Goal: Task Accomplishment & Management: Manage account settings

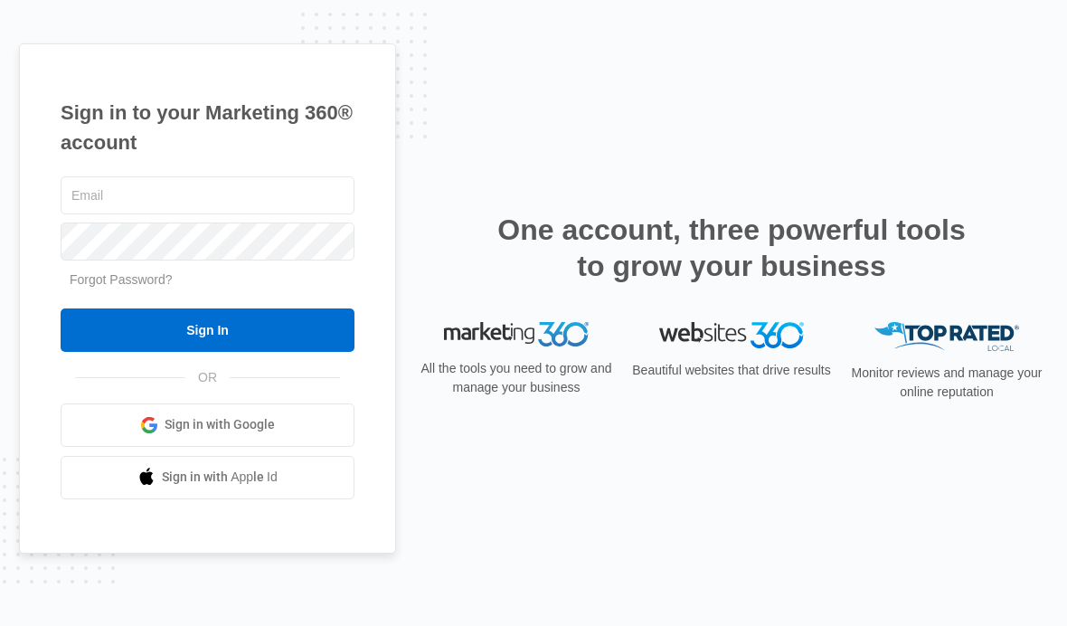
click at [93, 210] on div at bounding box center [208, 195] width 294 height 45
click at [100, 214] on input "text" at bounding box center [208, 195] width 294 height 38
type input "[EMAIL_ADDRESS][DOMAIN_NAME]"
click at [177, 352] on input "Sign In" at bounding box center [208, 329] width 294 height 43
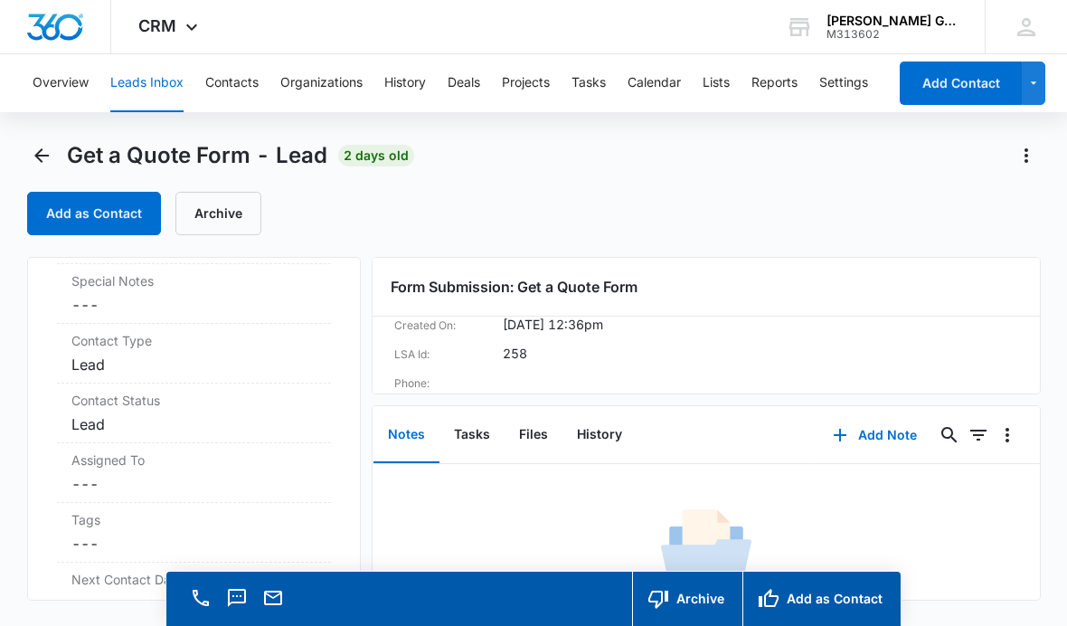
scroll to position [549, 0]
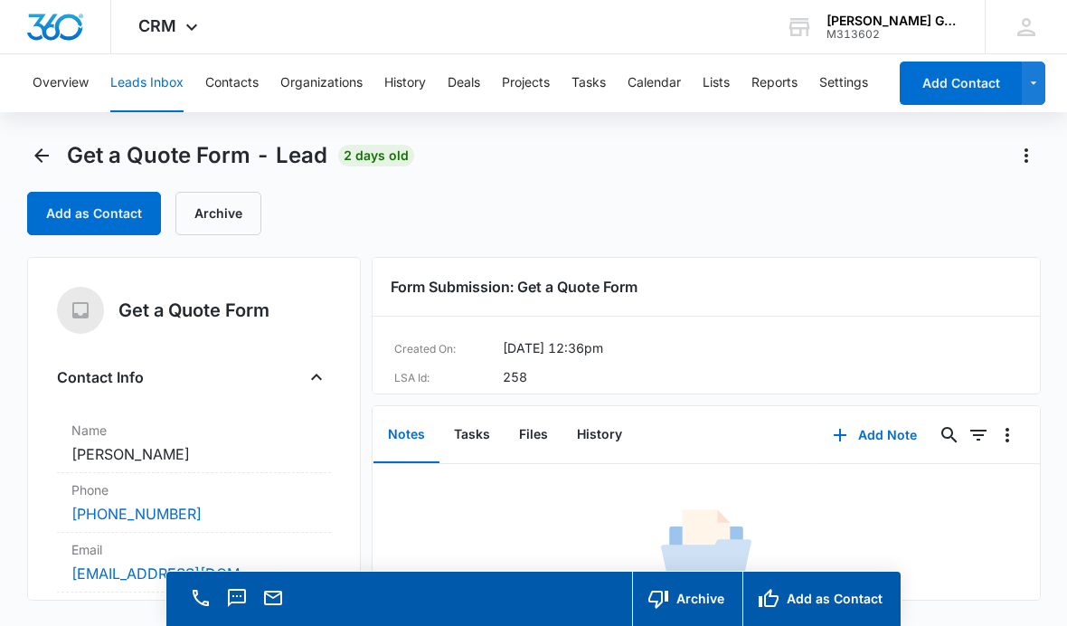
click at [145, 80] on button "Leads Inbox" at bounding box center [146, 83] width 73 height 58
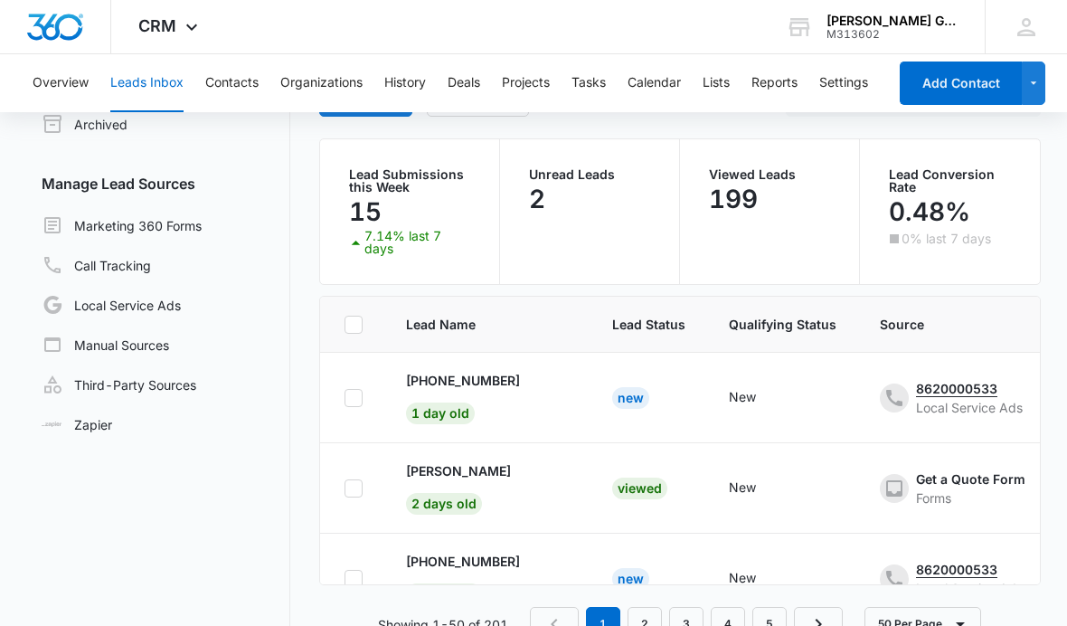
scroll to position [0, 5]
click at [478, 387] on p "+14233478506" at bounding box center [463, 380] width 114 height 19
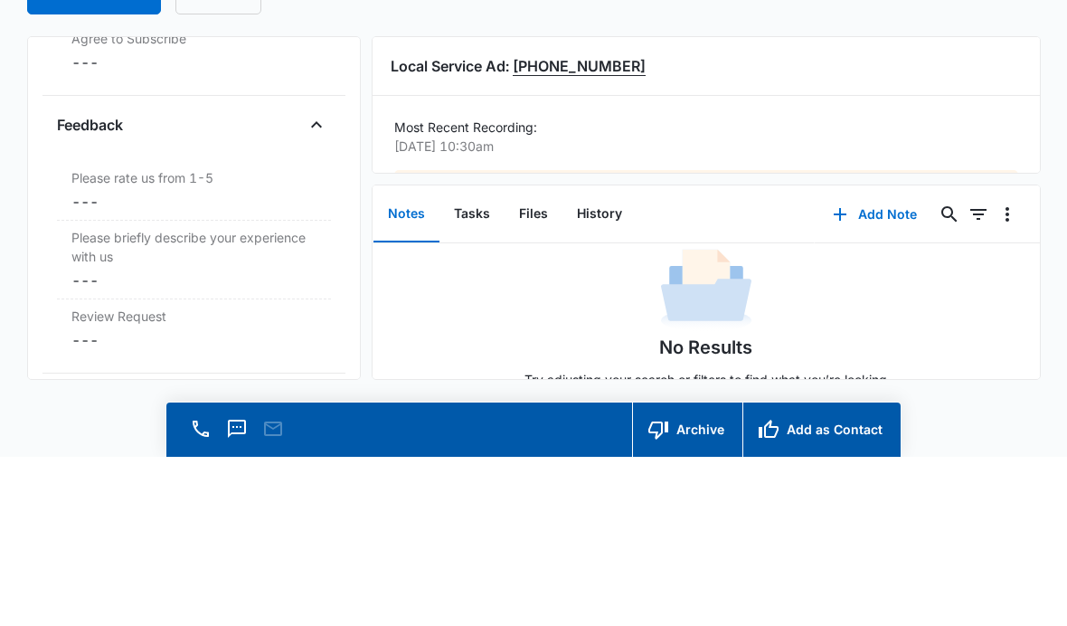
scroll to position [39, 0]
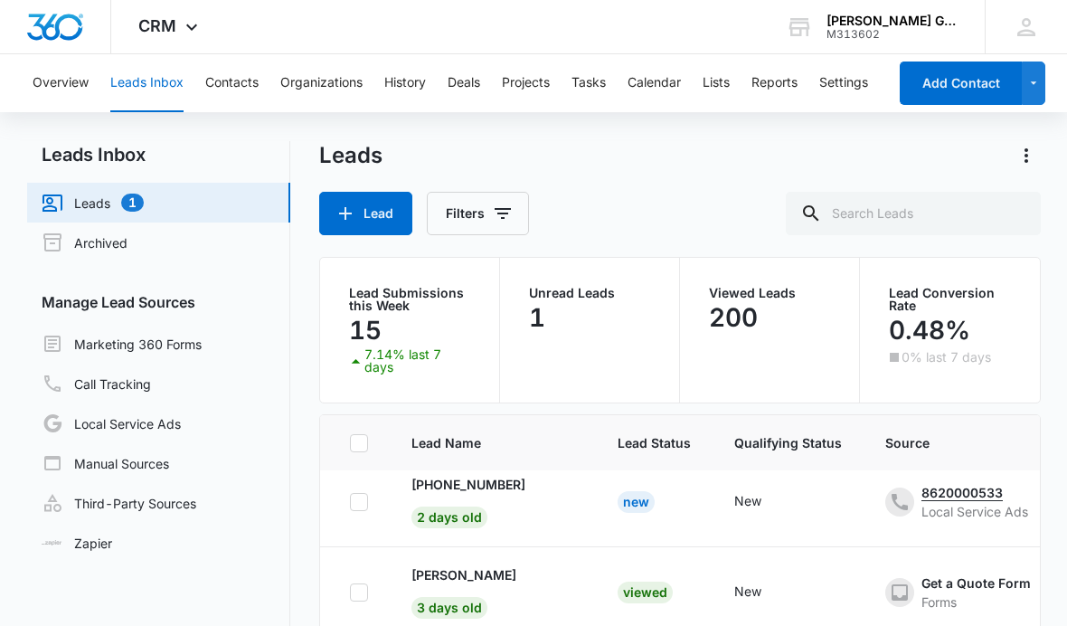
scroll to position [195, 0]
click at [466, 477] on td "+14803659819 2 days old" at bounding box center [493, 502] width 206 height 90
click at [468, 492] on p "+14803659819" at bounding box center [468, 484] width 114 height 19
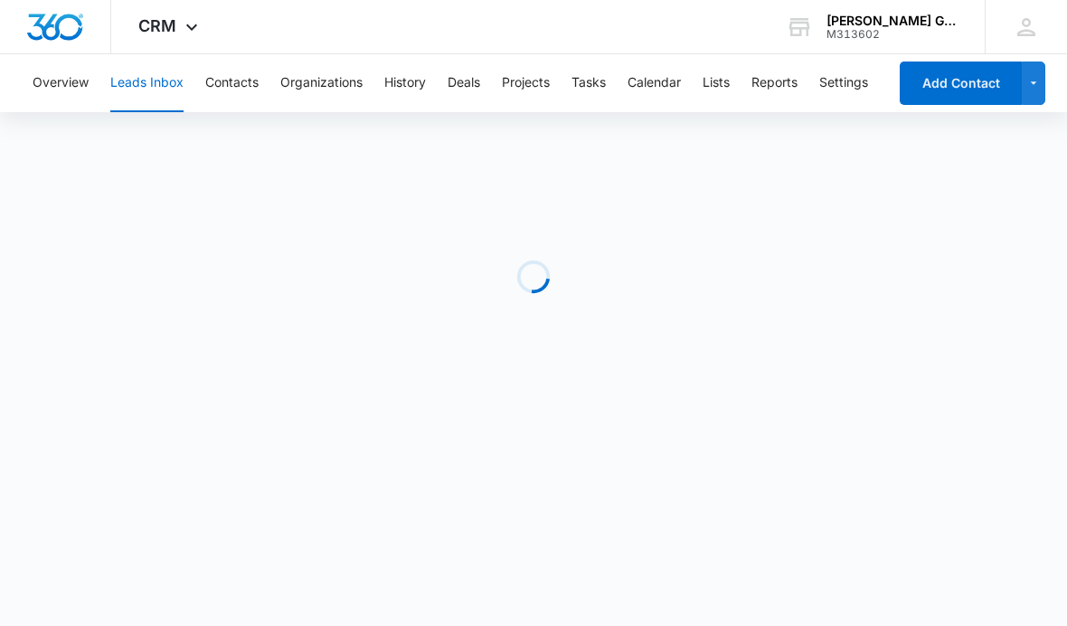
click at [490, 492] on body "CRM Apps Reputation Websites Forms CRM Email Social Payments POS Content Ads In…" at bounding box center [533, 313] width 1067 height 626
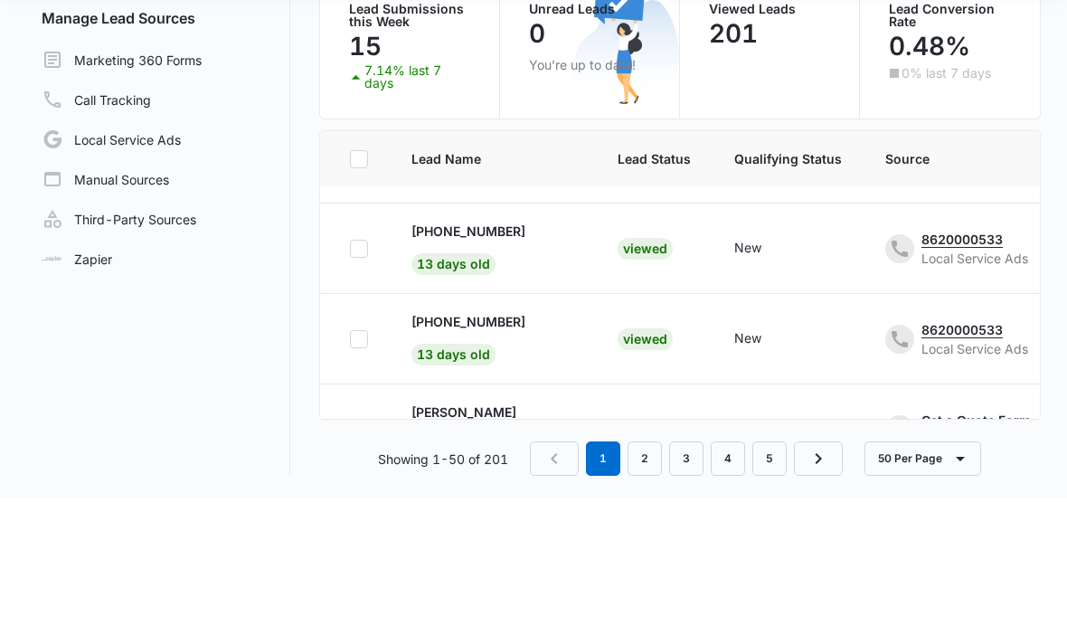
click at [922, 570] on button "50 Per Page" at bounding box center [923, 587] width 117 height 34
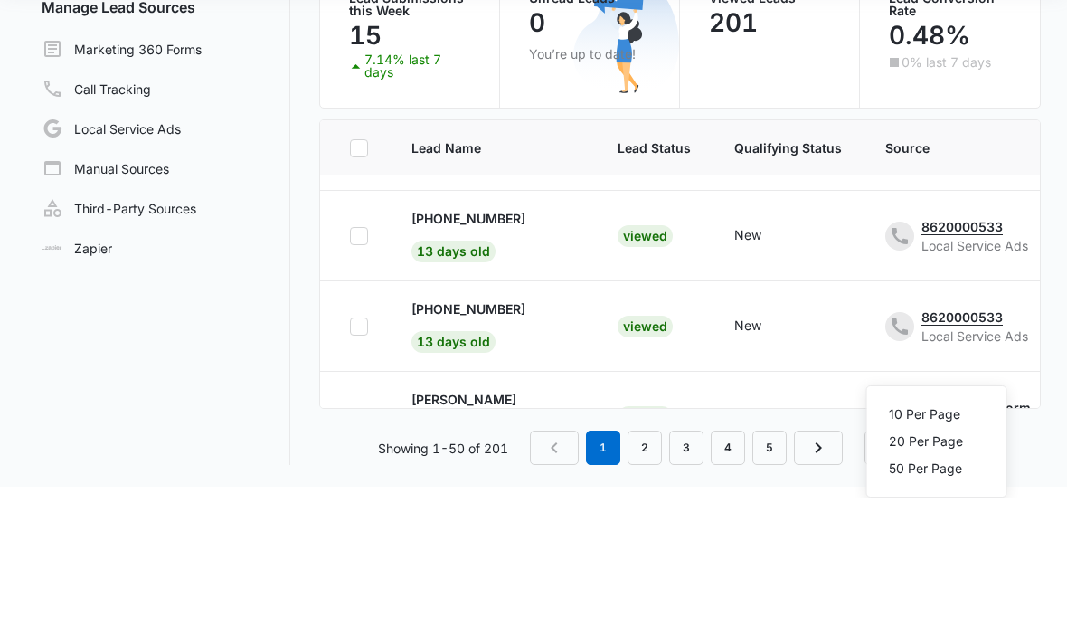
click at [940, 591] on div "50 Per Page" at bounding box center [926, 597] width 74 height 13
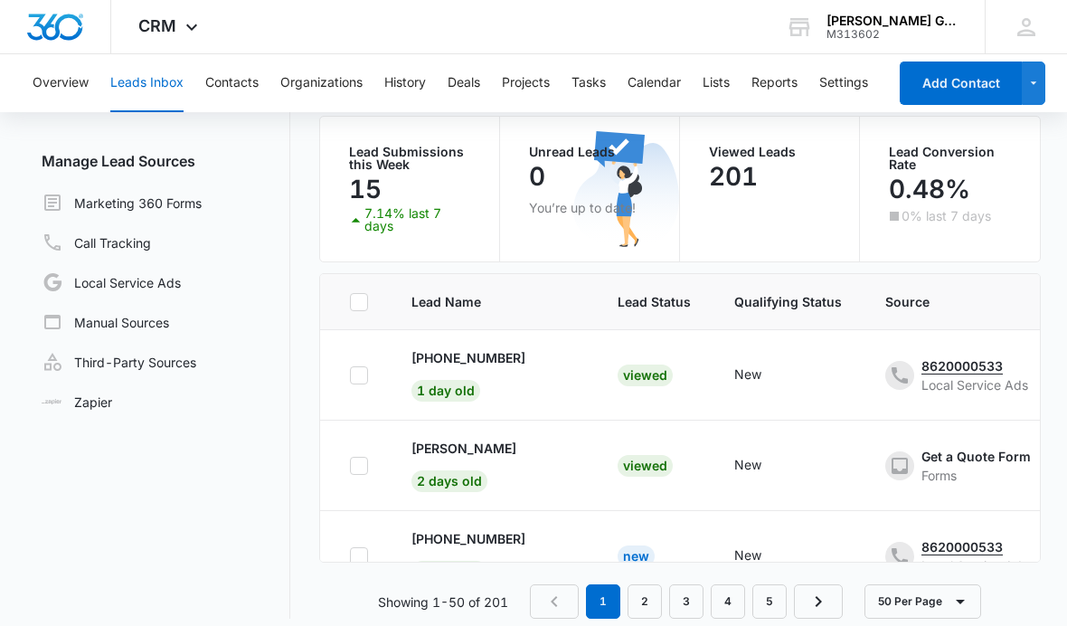
click at [462, 450] on p "[PERSON_NAME]" at bounding box center [463, 448] width 105 height 19
